Goal: Check status: Check status

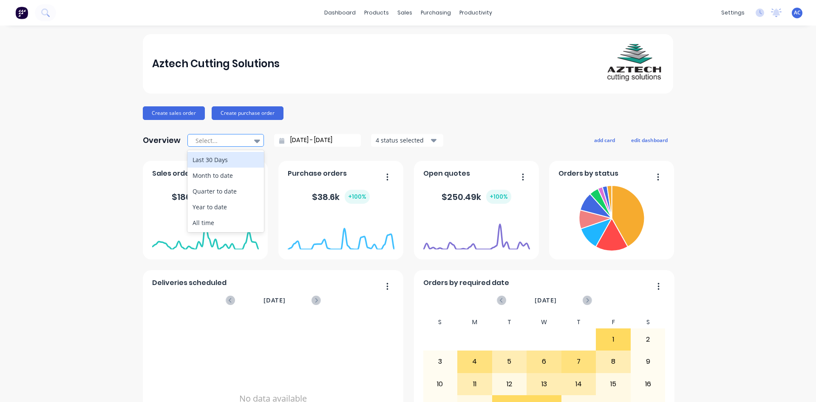
click at [254, 142] on icon at bounding box center [257, 140] width 6 height 9
click at [214, 178] on div "Month to date" at bounding box center [226, 176] width 77 height 16
type input "[DATE] - [DATE]"
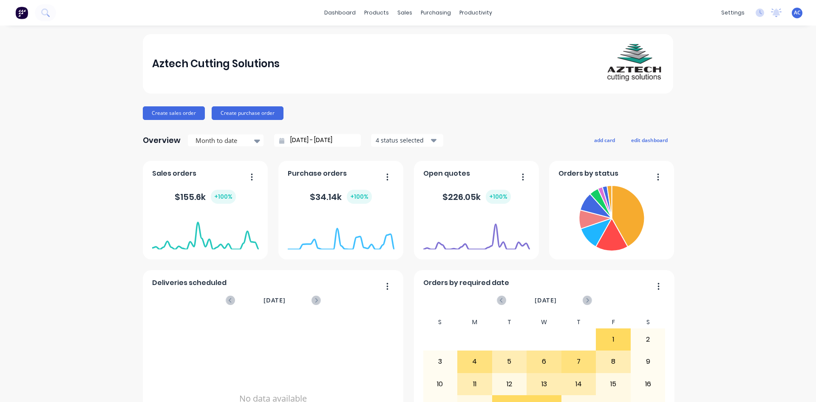
click at [386, 176] on button "button" at bounding box center [384, 177] width 18 height 13
click at [324, 175] on span "Purchase orders" at bounding box center [317, 173] width 59 height 10
click at [438, 40] on div "Purchase Orders" at bounding box center [460, 41] width 45 height 8
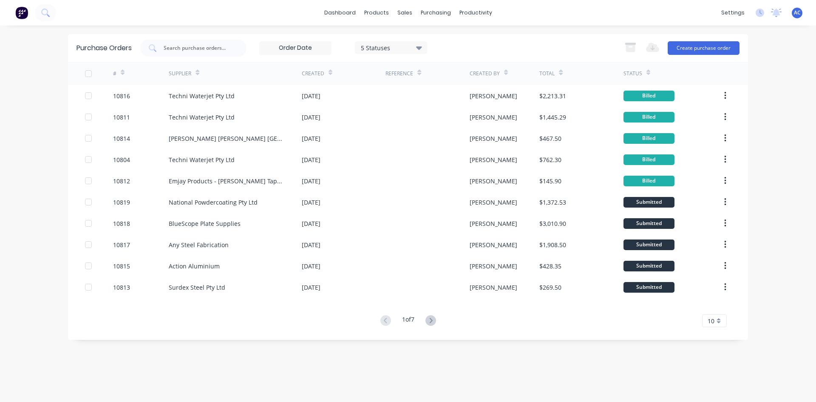
click at [431, 323] on icon at bounding box center [431, 320] width 11 height 11
click at [382, 321] on icon at bounding box center [386, 320] width 11 height 11
click at [432, 319] on icon at bounding box center [431, 320] width 11 height 11
click at [384, 321] on icon at bounding box center [385, 320] width 3 height 5
click at [431, 319] on icon at bounding box center [431, 320] width 11 height 11
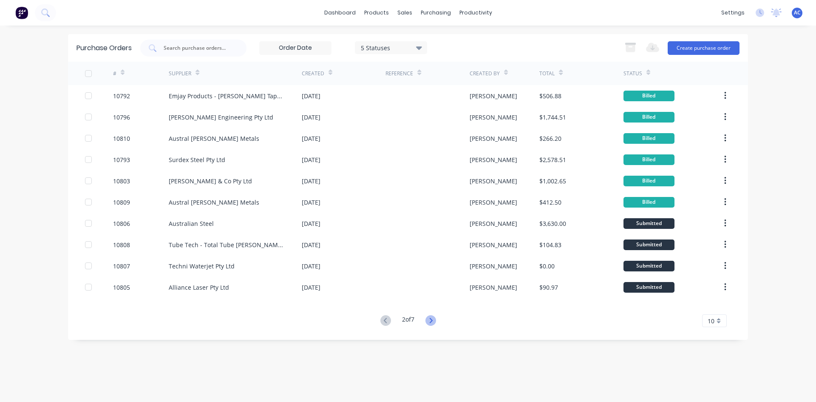
click at [429, 319] on icon at bounding box center [431, 320] width 11 height 11
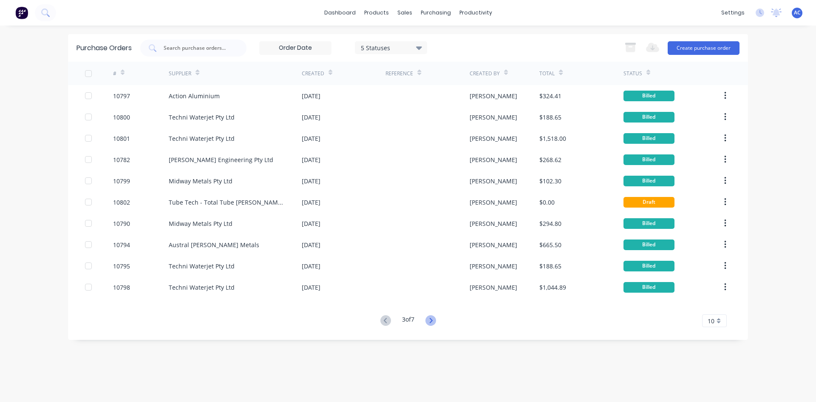
click at [436, 319] on icon at bounding box center [431, 320] width 11 height 11
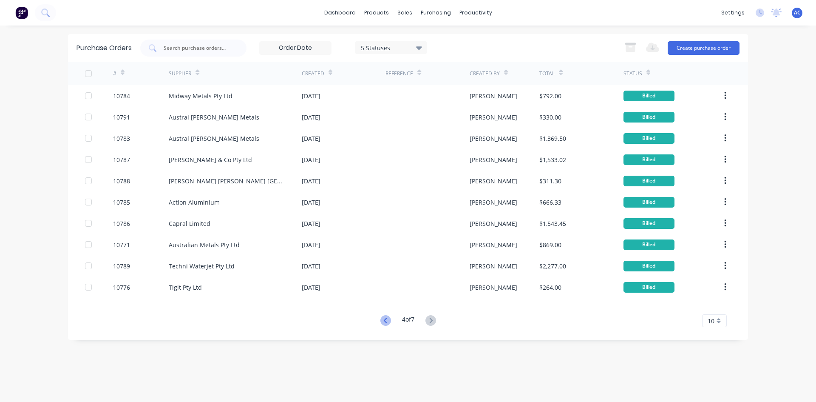
click at [382, 320] on icon at bounding box center [386, 320] width 11 height 11
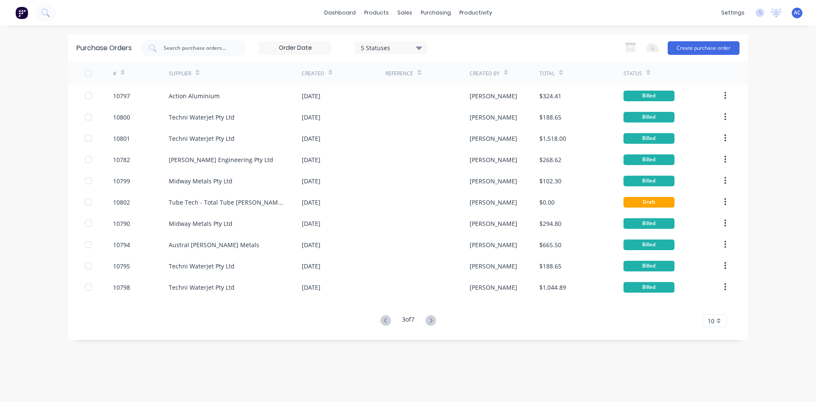
click at [382, 320] on icon at bounding box center [386, 320] width 11 height 11
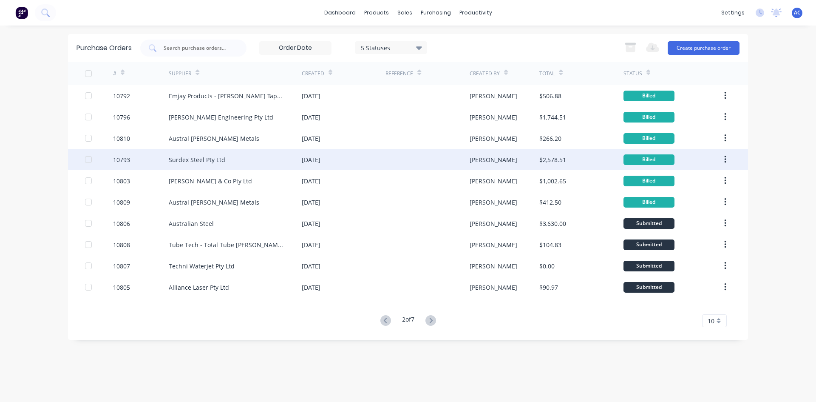
click at [202, 157] on div "Surdex Steel Pty Ltd" at bounding box center [197, 159] width 57 height 9
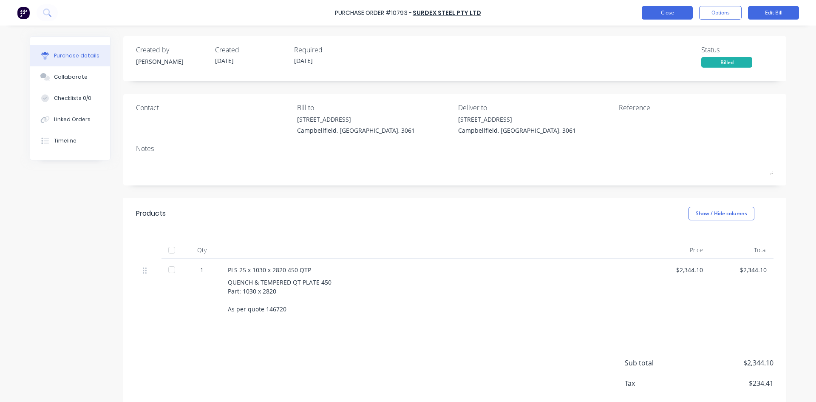
click at [666, 16] on button "Close" at bounding box center [667, 13] width 51 height 14
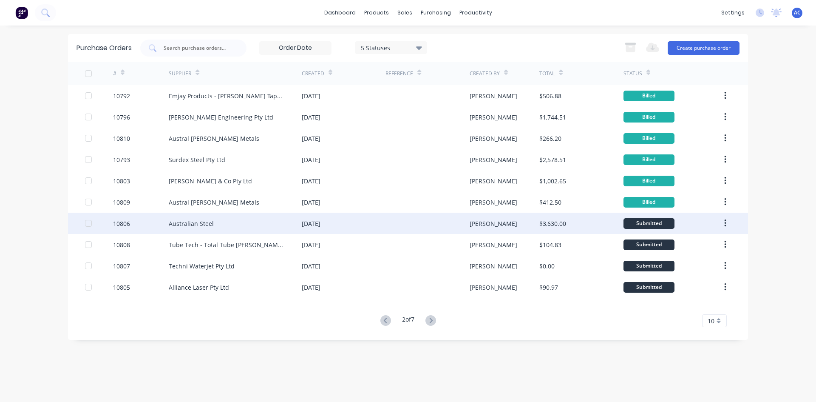
click at [202, 221] on div "Australian Steel" at bounding box center [191, 223] width 45 height 9
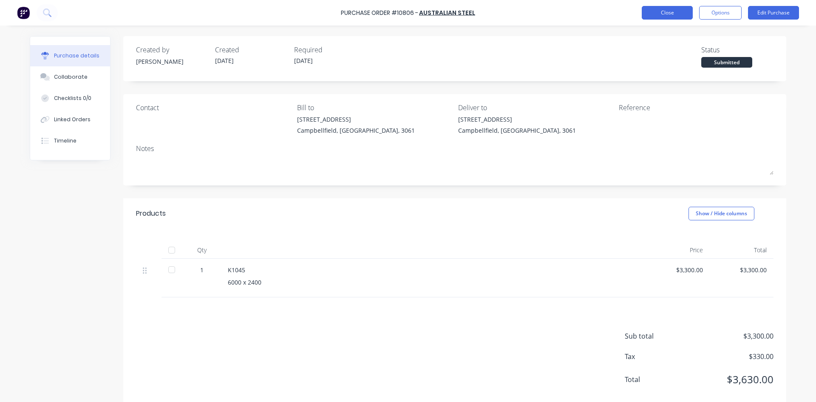
click at [688, 12] on button "Close" at bounding box center [667, 13] width 51 height 14
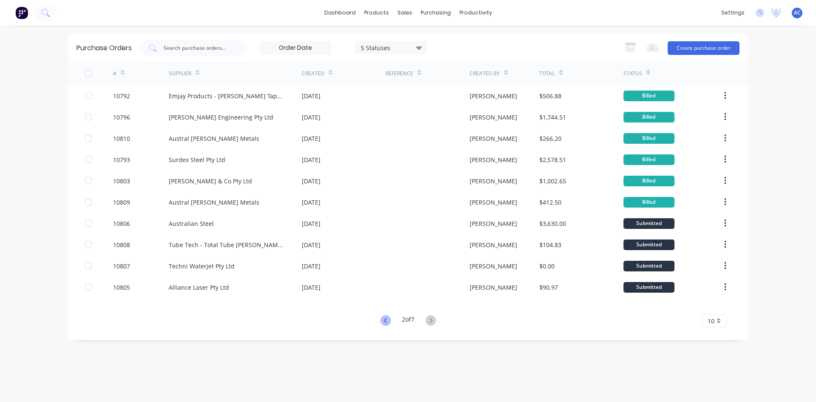
click at [382, 322] on icon at bounding box center [386, 320] width 11 height 11
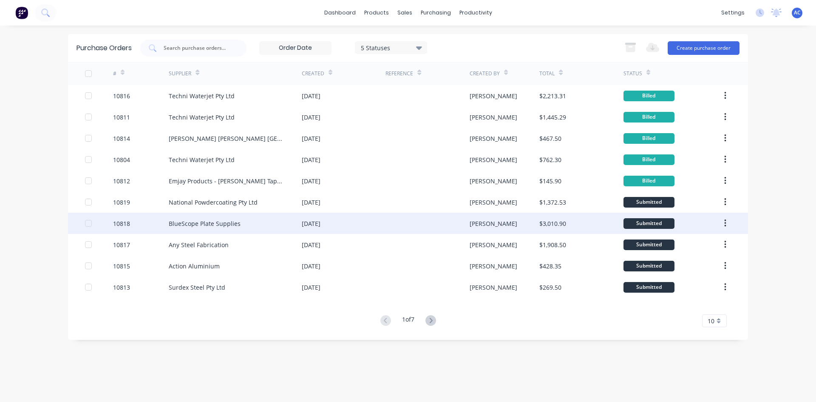
click at [228, 225] on div "BlueScope Plate Supplies" at bounding box center [205, 223] width 72 height 9
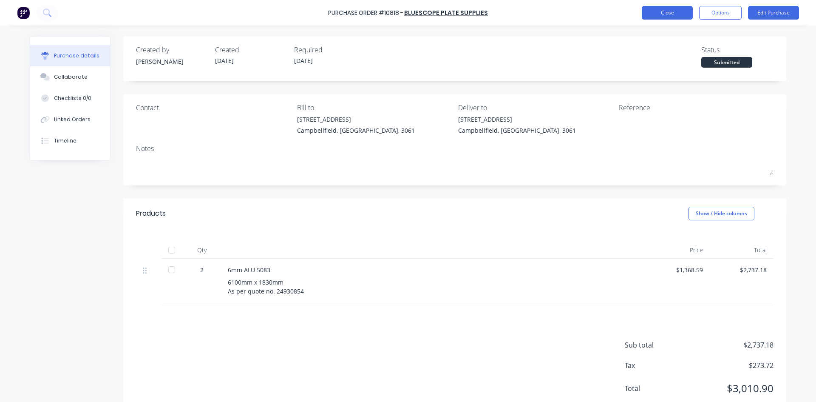
click at [673, 9] on button "Close" at bounding box center [667, 13] width 51 height 14
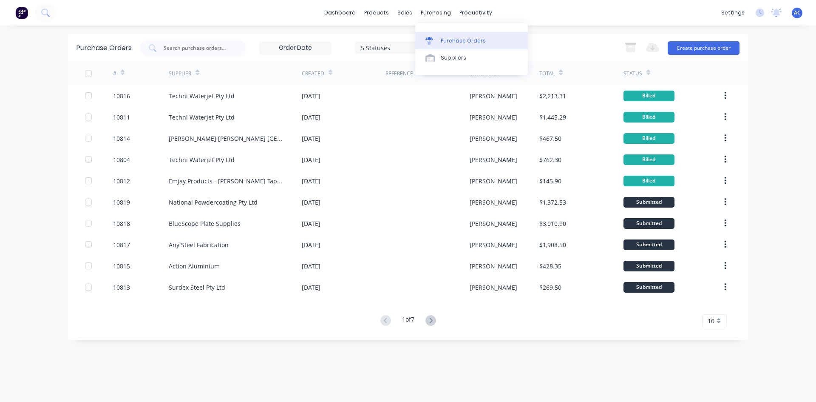
click at [446, 41] on div "Purchase Orders" at bounding box center [463, 41] width 45 height 8
click at [374, 12] on div "products" at bounding box center [376, 12] width 33 height 13
click at [342, 11] on link "dashboard" at bounding box center [340, 12] width 40 height 13
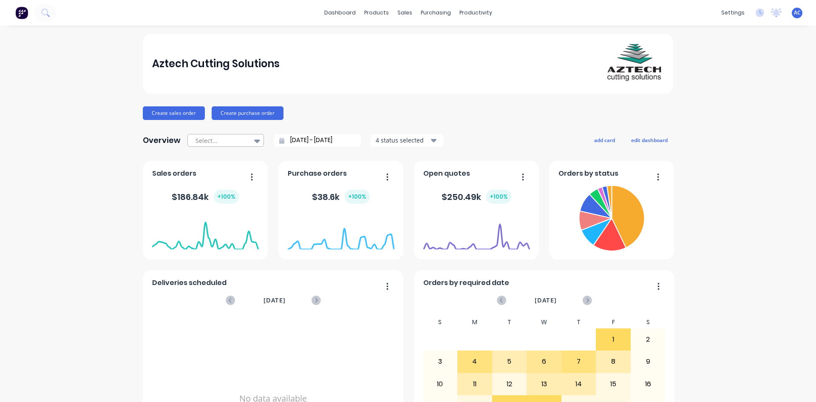
click at [254, 139] on icon at bounding box center [257, 140] width 6 height 9
click at [223, 176] on div "Month to date" at bounding box center [226, 176] width 77 height 16
type input "[DATE] - [DATE]"
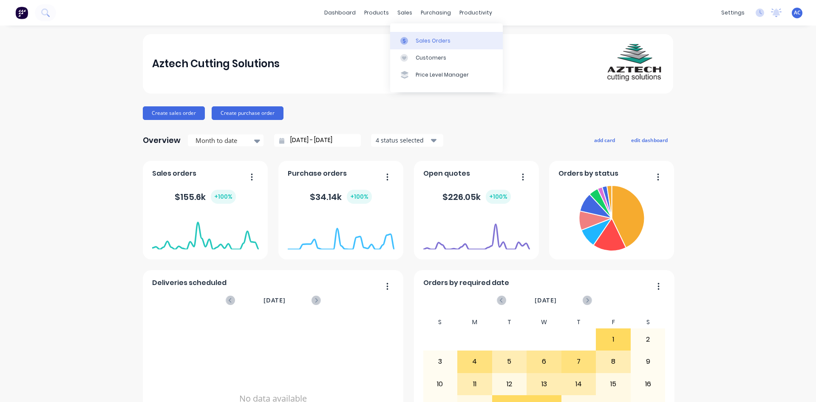
click at [424, 45] on link "Sales Orders" at bounding box center [446, 40] width 113 height 17
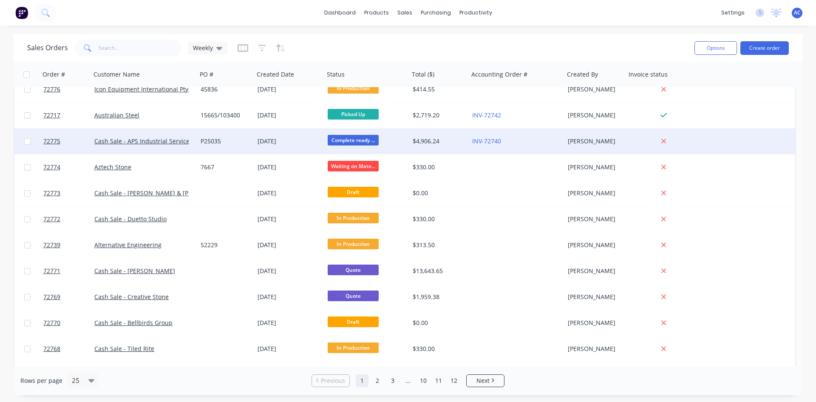
scroll to position [30, 0]
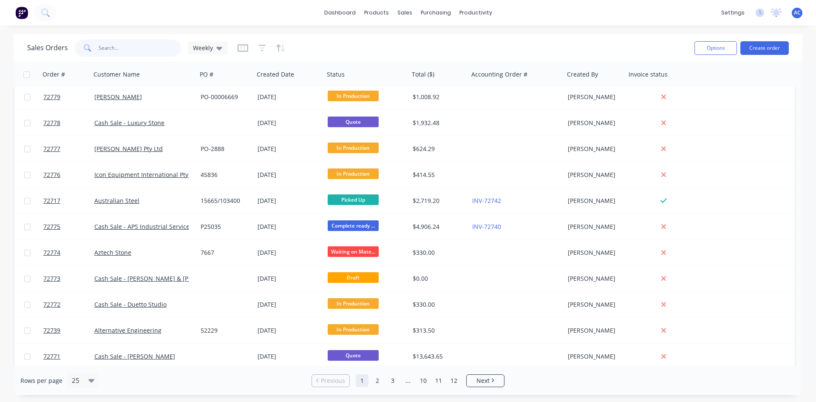
click at [103, 48] on input "text" at bounding box center [140, 48] width 83 height 17
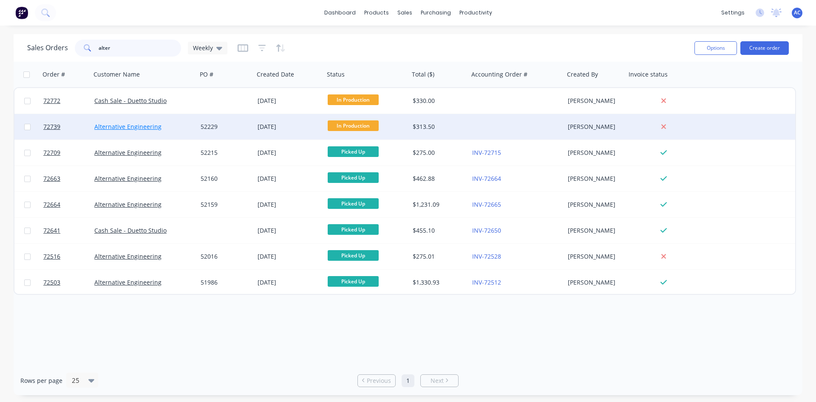
type input "alter"
click at [136, 124] on link "Alternative Engineering" at bounding box center [127, 126] width 67 height 8
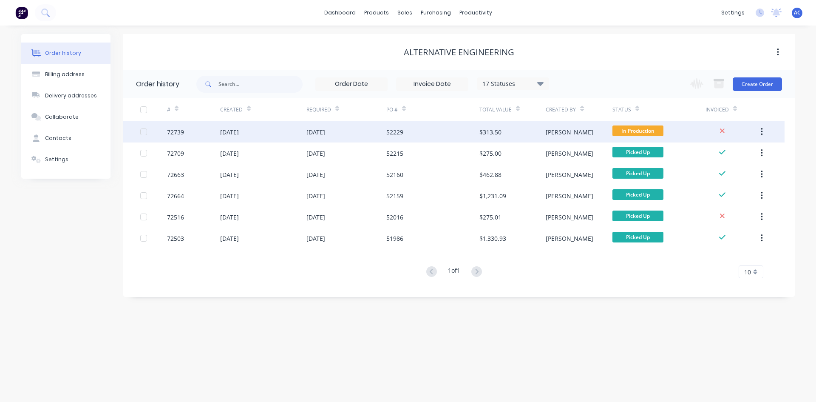
click at [325, 131] on div "03 Sep 2025" at bounding box center [316, 132] width 19 height 9
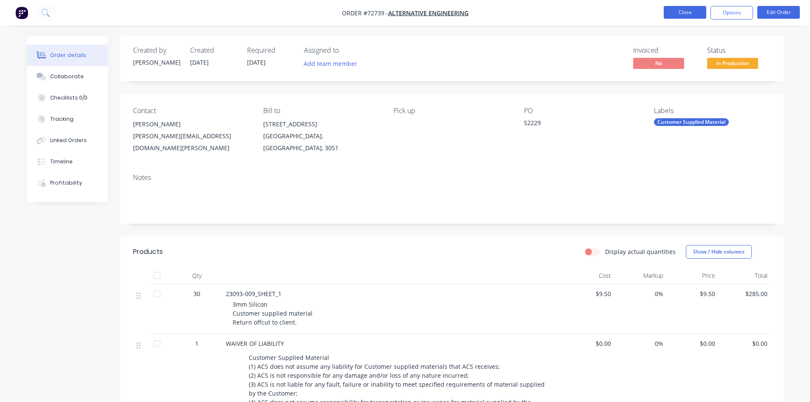
click at [688, 12] on button "Close" at bounding box center [685, 12] width 43 height 13
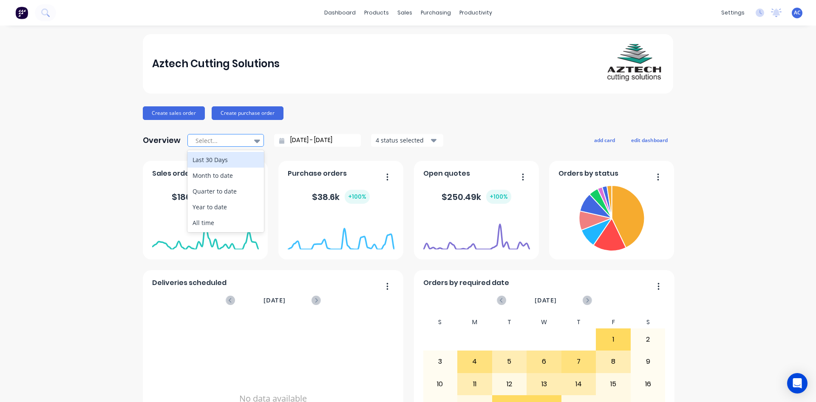
click at [254, 139] on icon at bounding box center [257, 140] width 6 height 3
click at [233, 176] on div "Month to date" at bounding box center [226, 176] width 77 height 16
type input "[DATE] - [DATE]"
